Goal: Navigation & Orientation: Find specific page/section

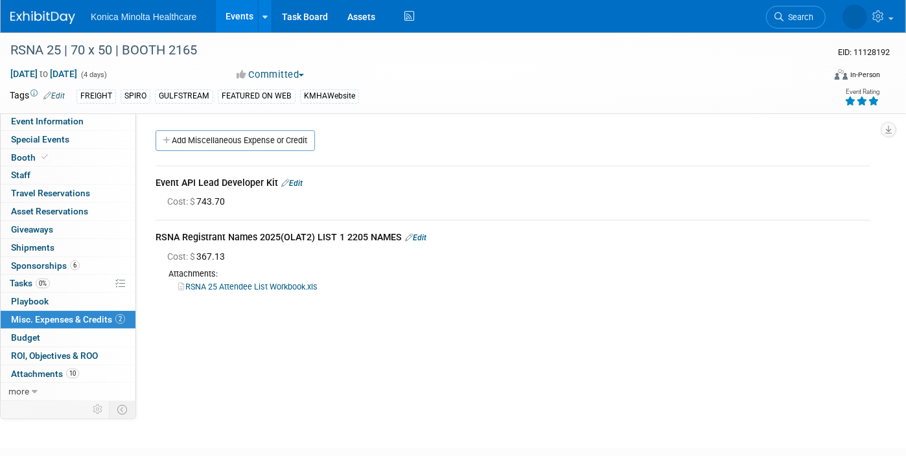
click at [247, 21] on link "Events" at bounding box center [239, 16] width 47 height 32
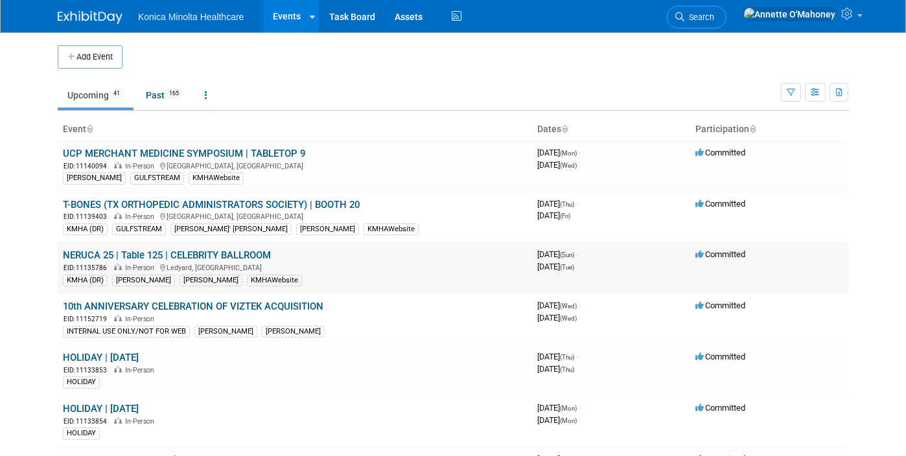
click at [168, 252] on link "NERUCA 25 | Table 125 | CELEBRITY BALLROOM" at bounding box center [167, 255] width 208 height 12
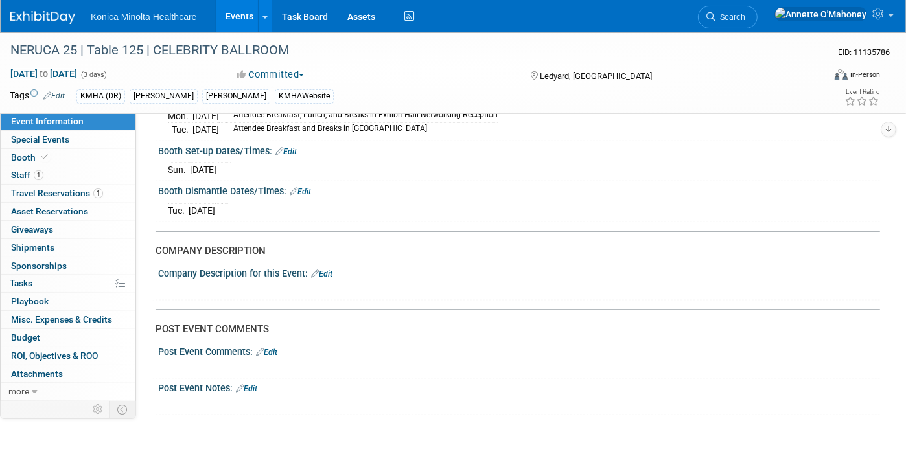
scroll to position [1367, 0]
